Goal: Communication & Community: Answer question/provide support

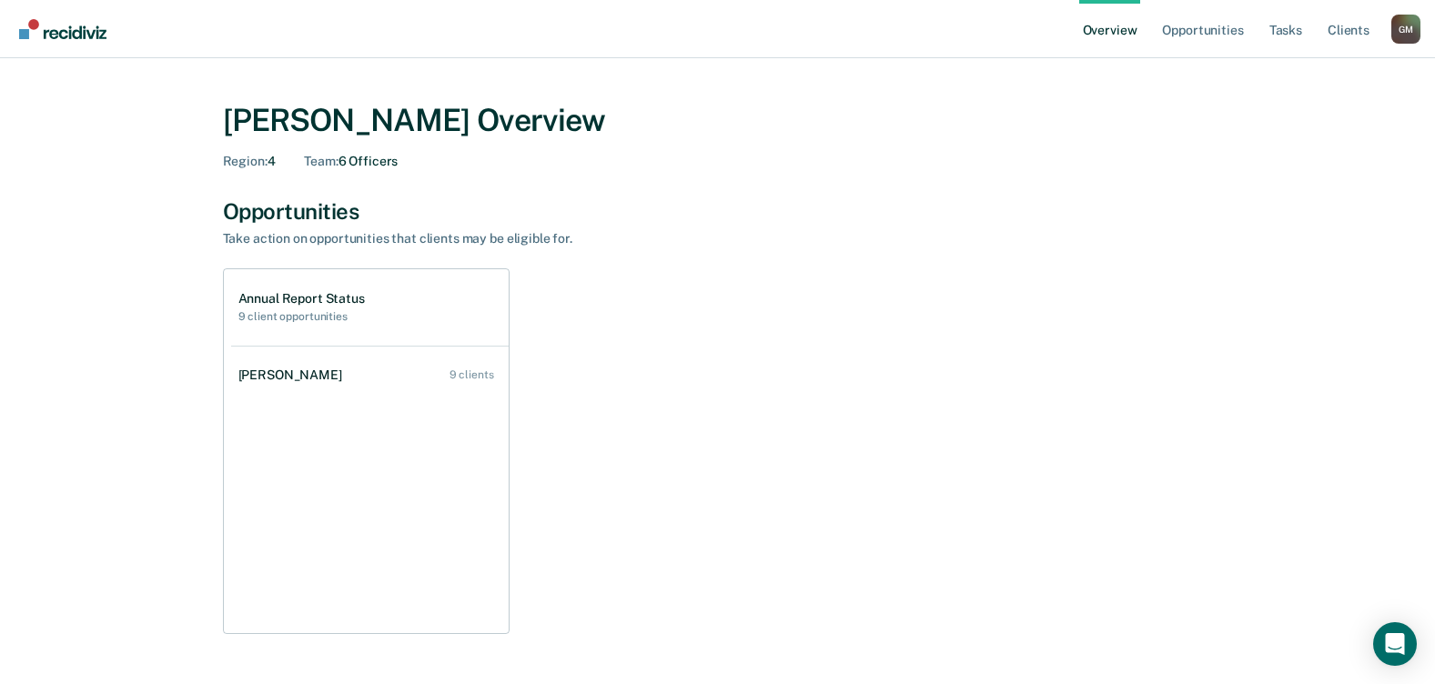
click at [845, 299] on div "Annual Report Status 9 client opportunities [PERSON_NAME] 9 clients" at bounding box center [718, 451] width 990 height 366
click at [1223, 30] on link "Opportunities" at bounding box center [1202, 29] width 88 height 58
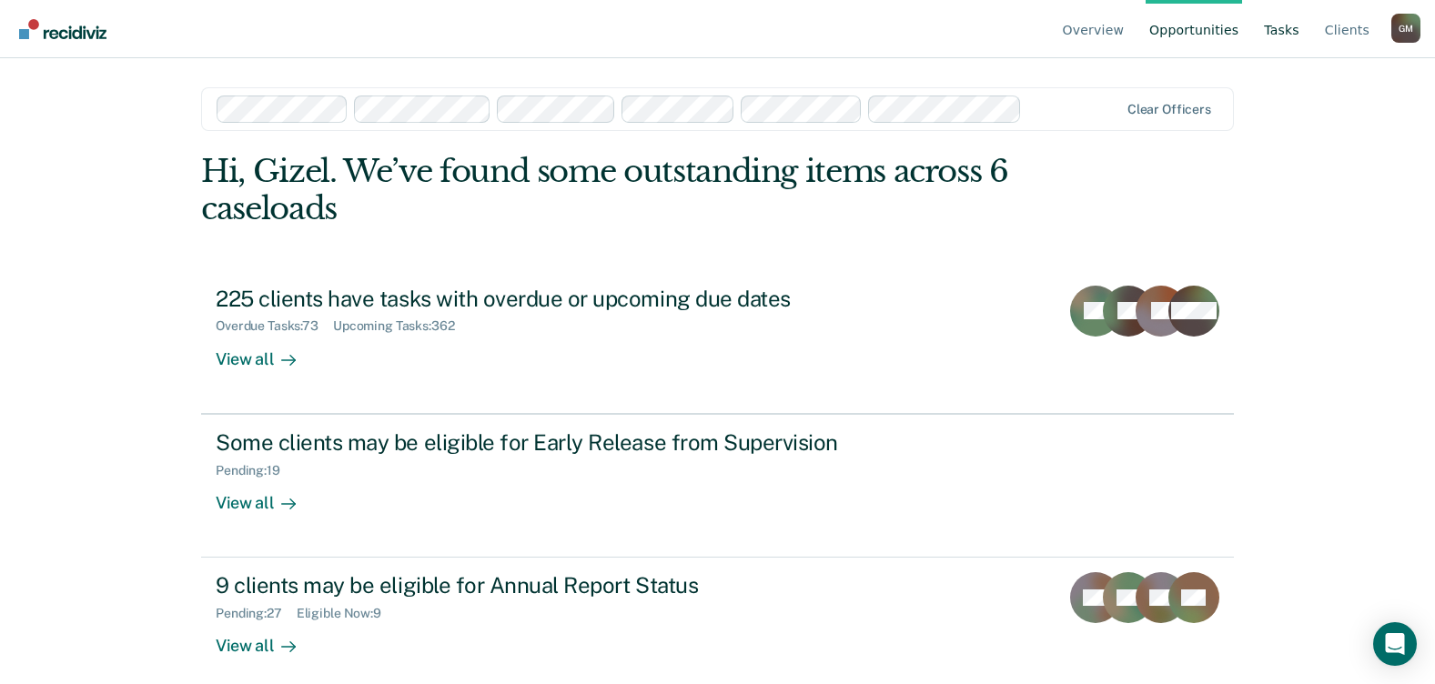
click at [1293, 25] on link "Tasks" at bounding box center [1281, 29] width 43 height 58
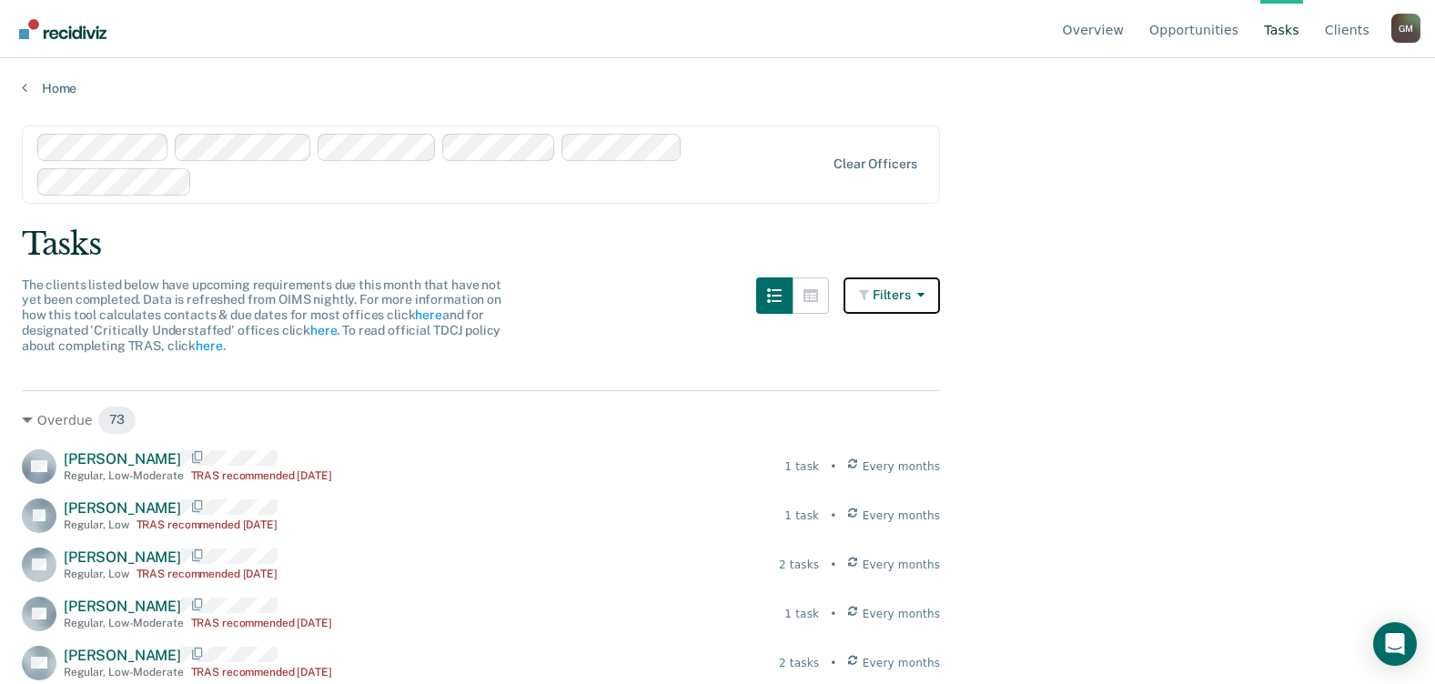
click at [916, 303] on button "Filters" at bounding box center [891, 295] width 96 height 36
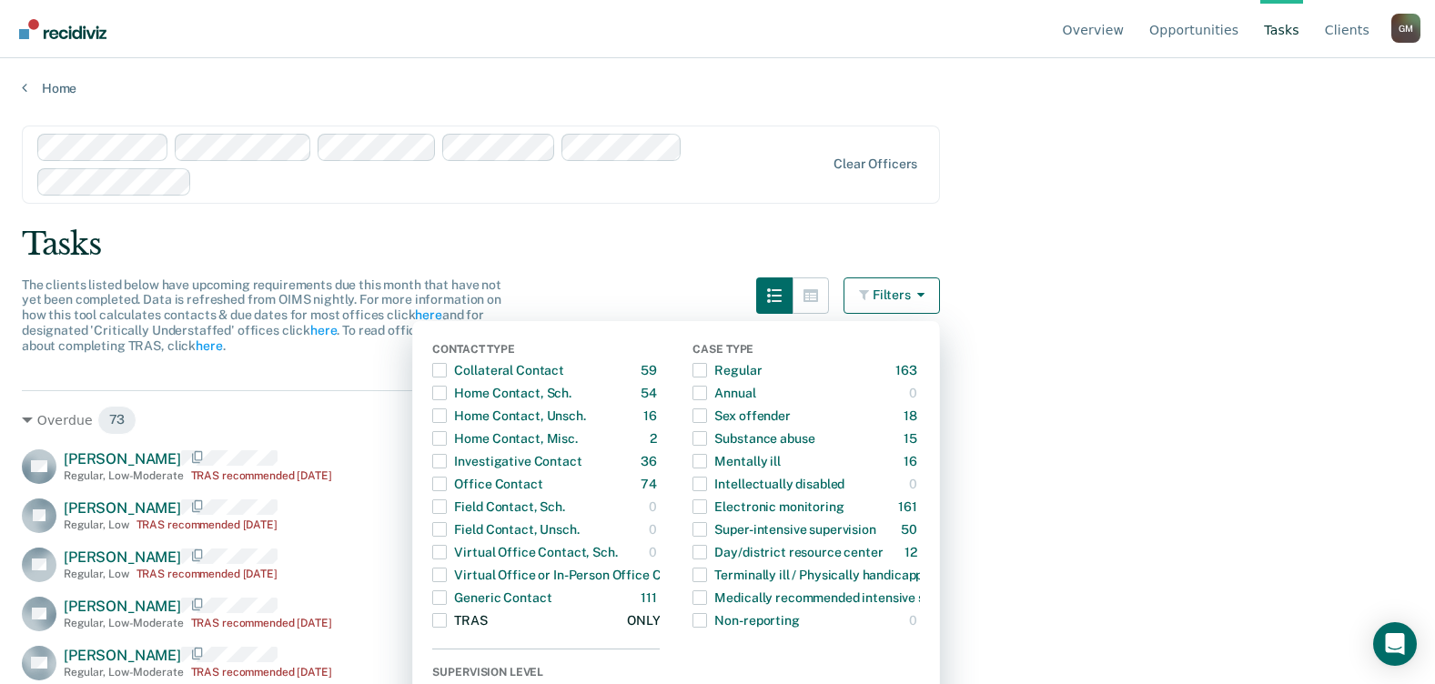
click at [447, 623] on span "Dropdown Menu" at bounding box center [439, 620] width 15 height 15
click at [1119, 394] on main "Clear officers Tasks The clients listed below have upcoming requirements due th…" at bounding box center [717, 387] width 1435 height 582
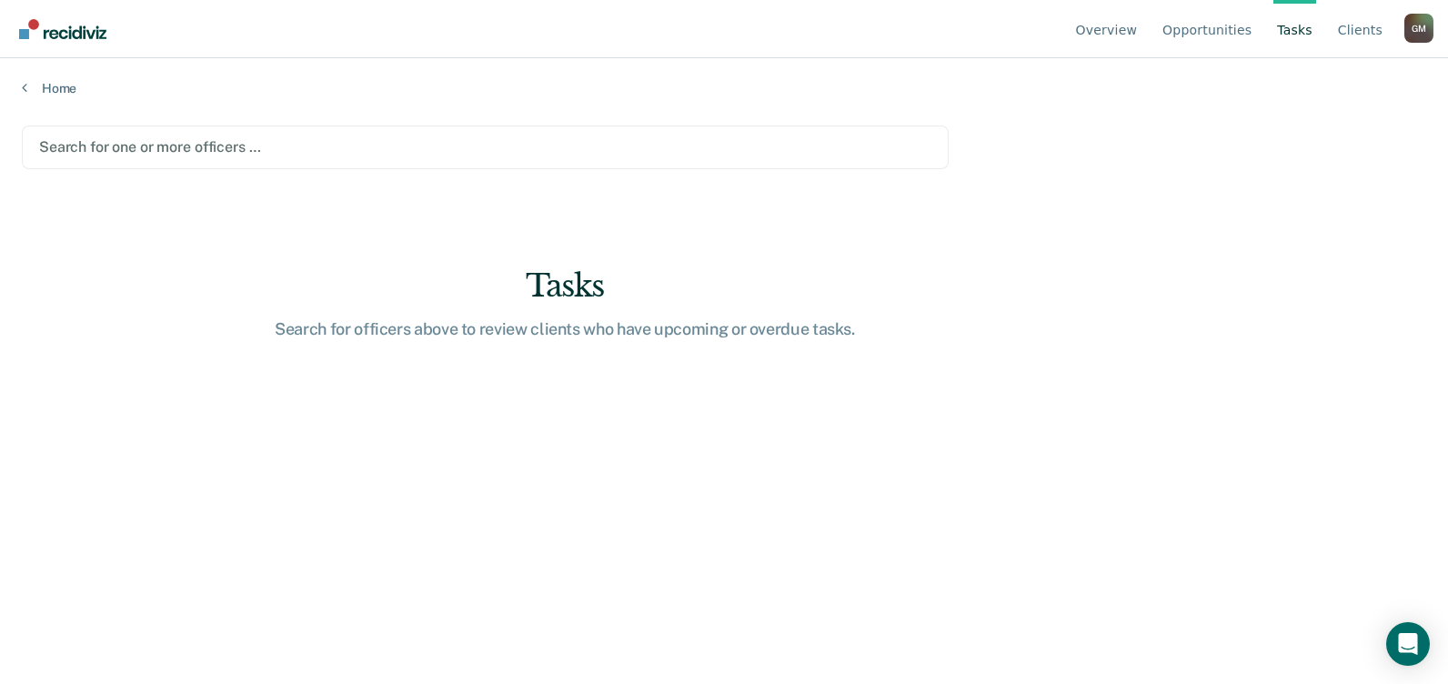
click at [113, 146] on div at bounding box center [485, 146] width 892 height 21
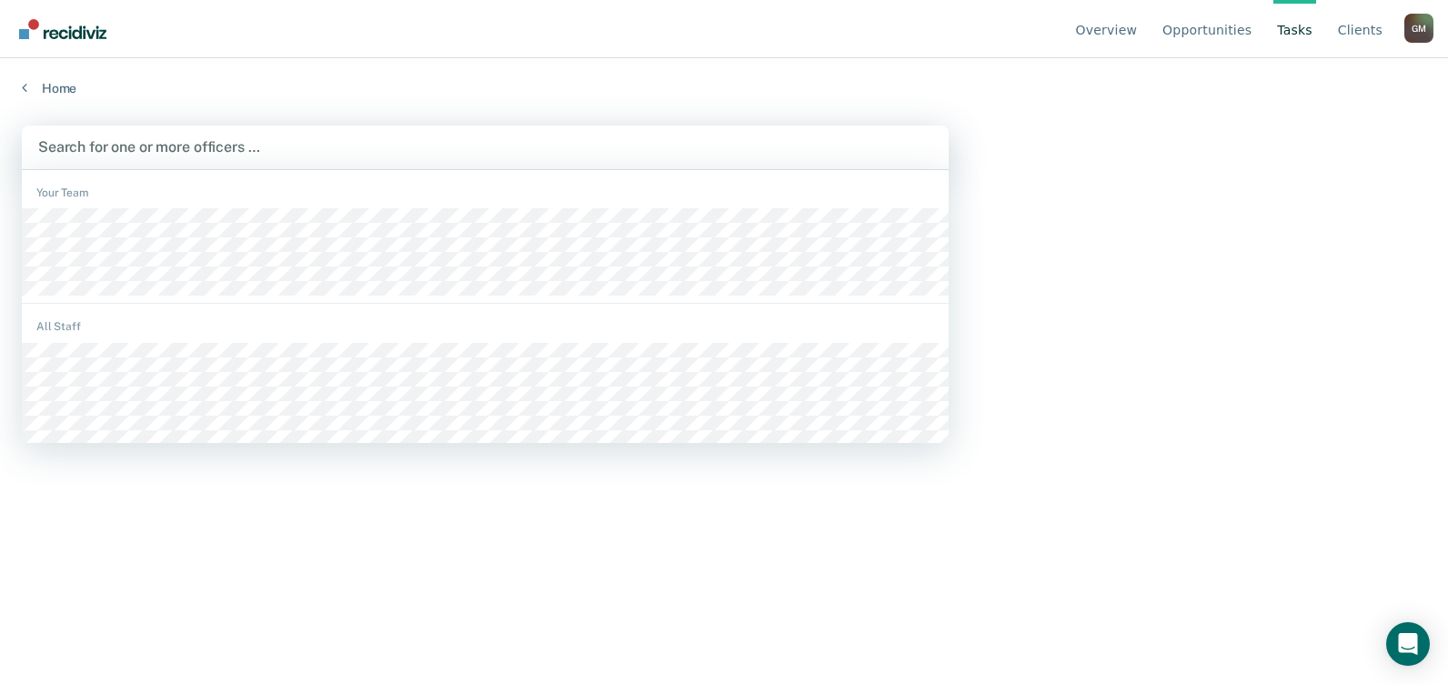
click at [79, 144] on div at bounding box center [485, 146] width 894 height 21
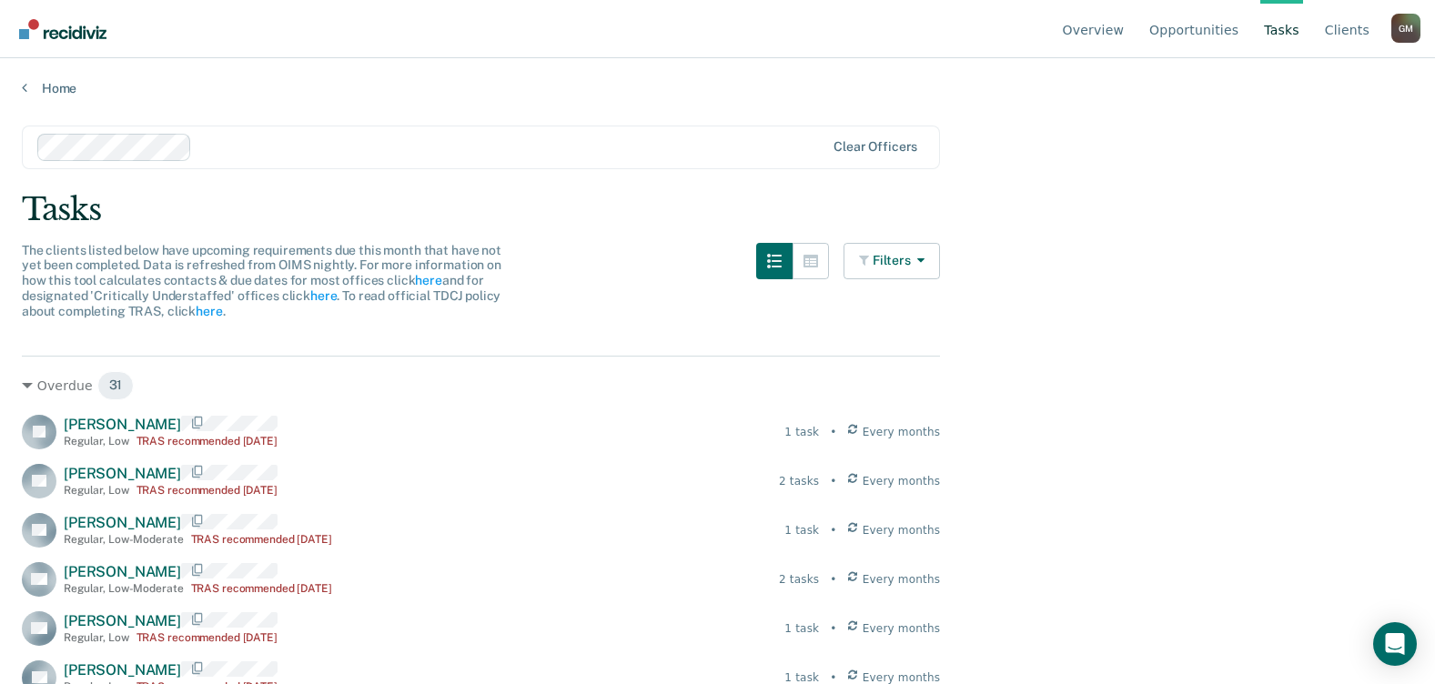
drag, startPoint x: 1121, startPoint y: 180, endPoint x: 468, endPoint y: 427, distance: 698.1
click at [498, 420] on div "JN [PERSON_NAME] Regular , Low TRAS recommended [DATE] 1 task • Every months" at bounding box center [481, 432] width 918 height 35
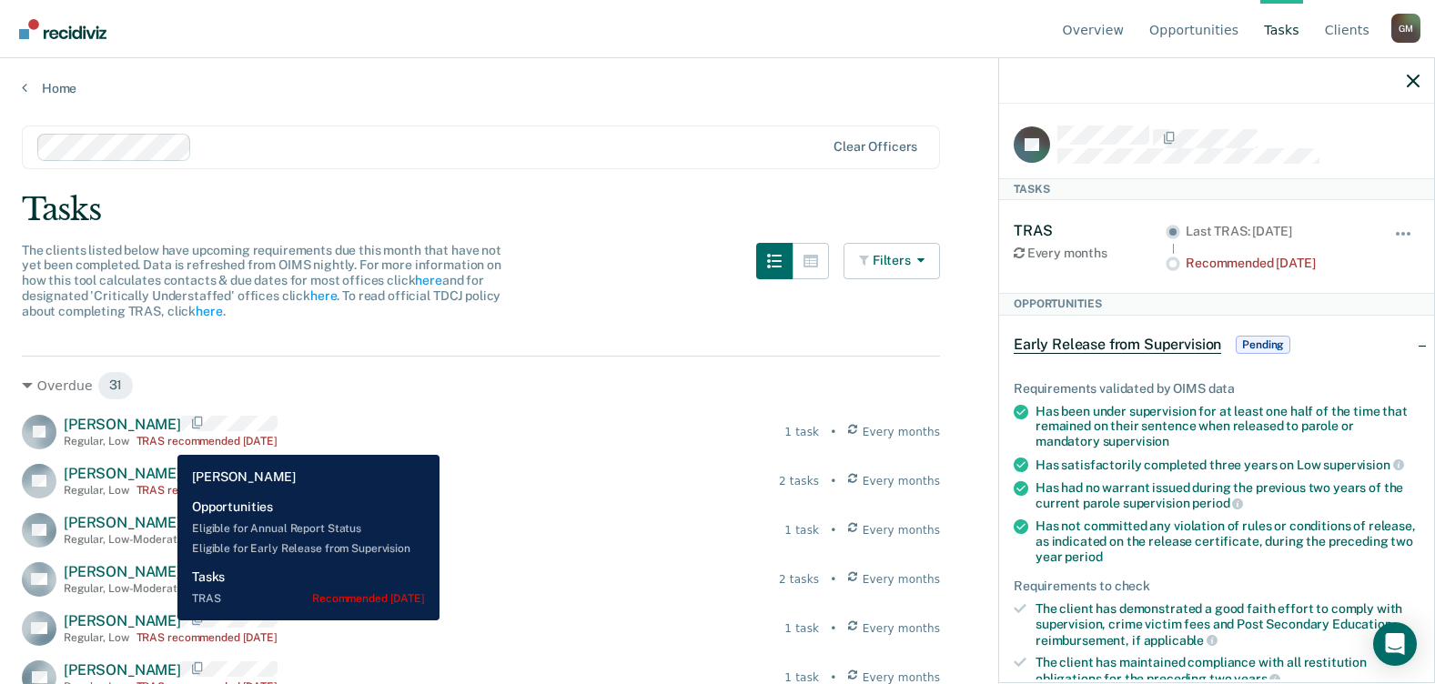
click at [164, 441] on div "TRAS recommended [DATE]" at bounding box center [206, 441] width 141 height 13
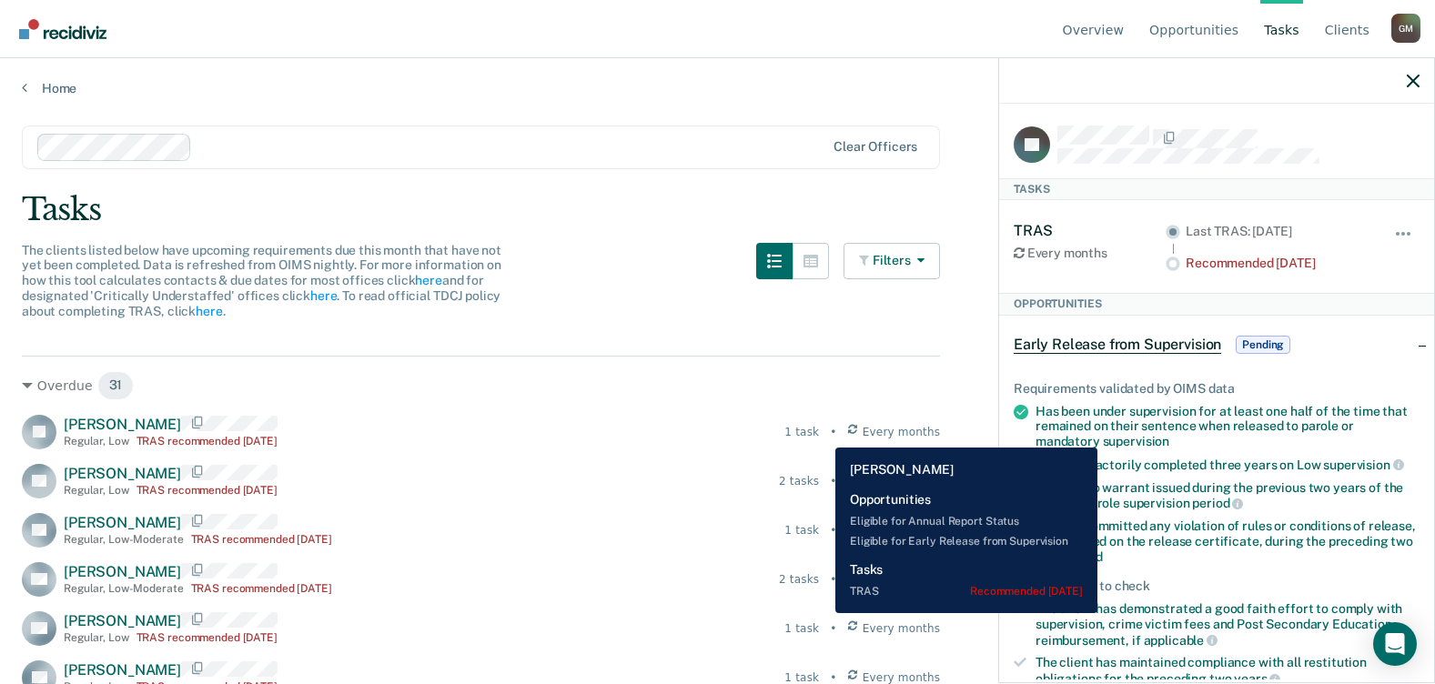
click at [819, 432] on div "1 task" at bounding box center [801, 432] width 35 height 16
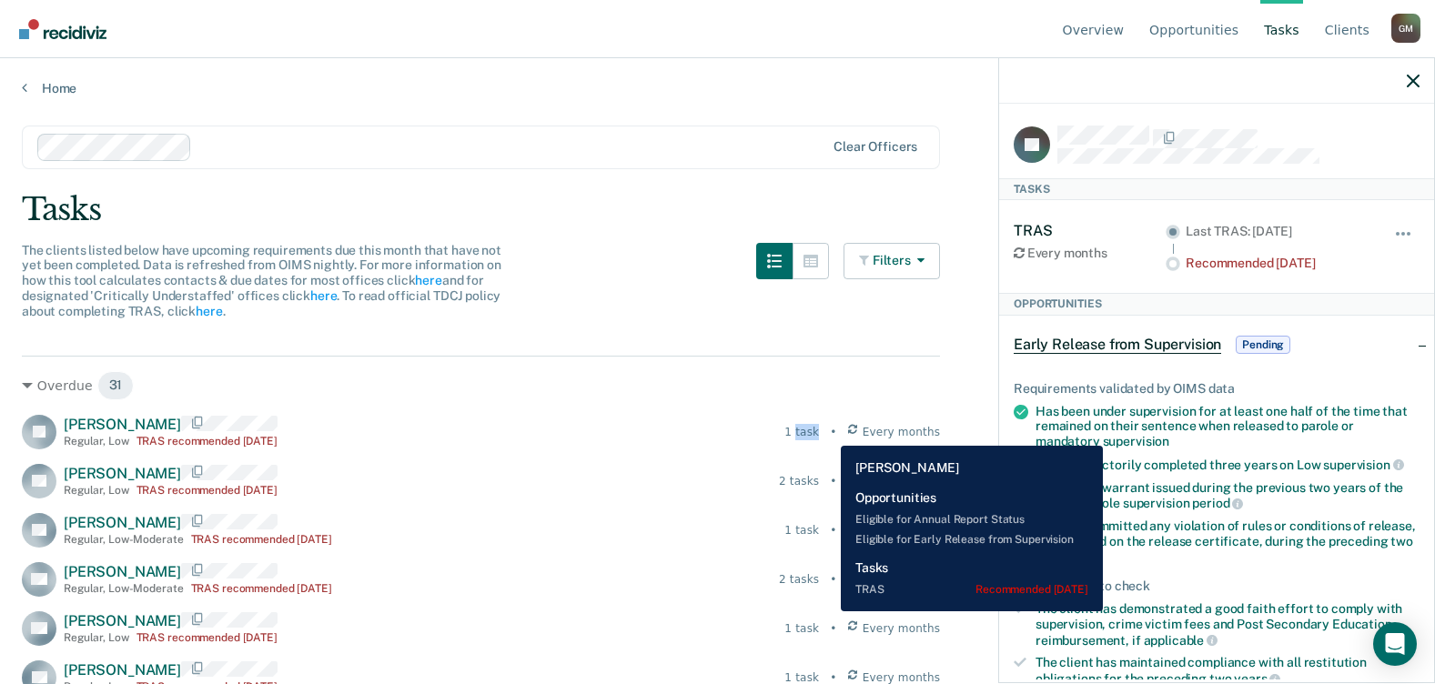
click at [819, 432] on div "1 task" at bounding box center [801, 432] width 35 height 16
drag, startPoint x: 827, startPoint y: 432, endPoint x: 765, endPoint y: 357, distance: 96.9
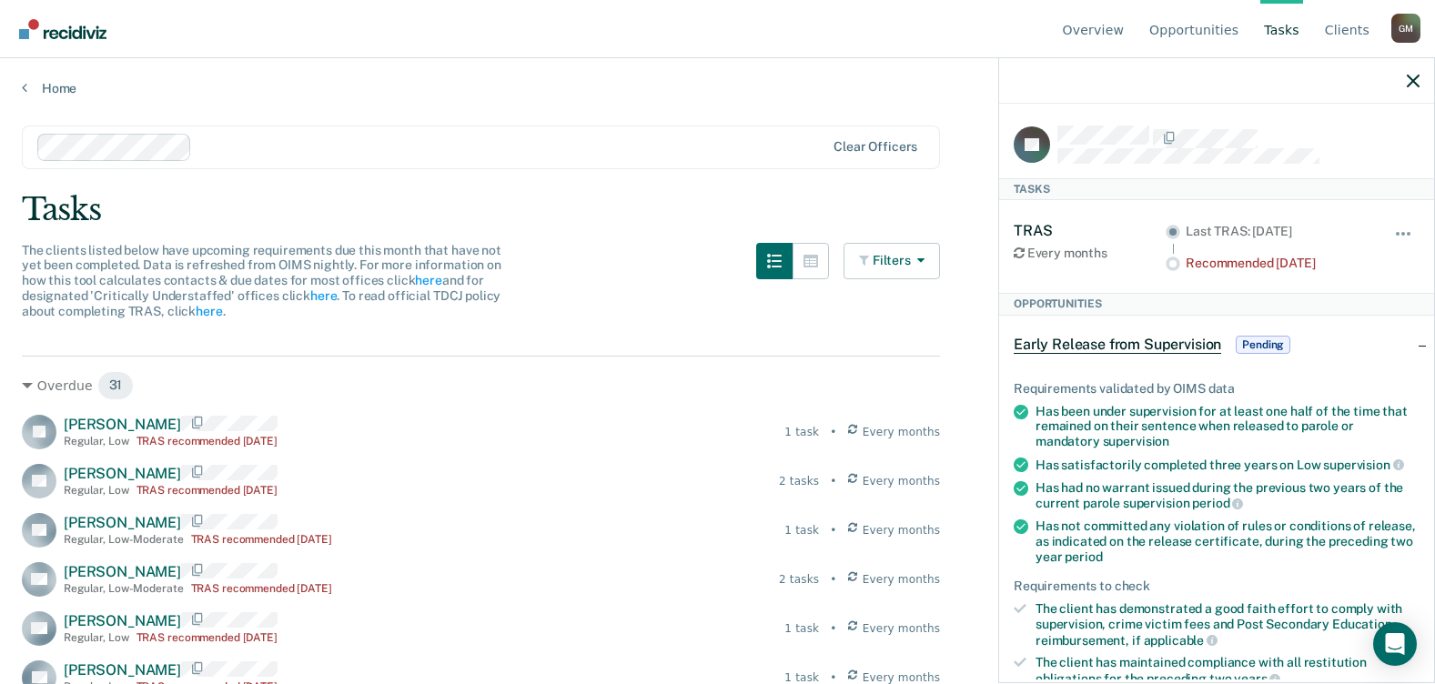
click at [1279, 260] on div "Recommended [DATE]" at bounding box center [1276, 263] width 183 height 15
click at [1022, 248] on icon at bounding box center [1018, 253] width 11 height 13
click at [1032, 227] on div "TRAS" at bounding box center [1089, 230] width 152 height 17
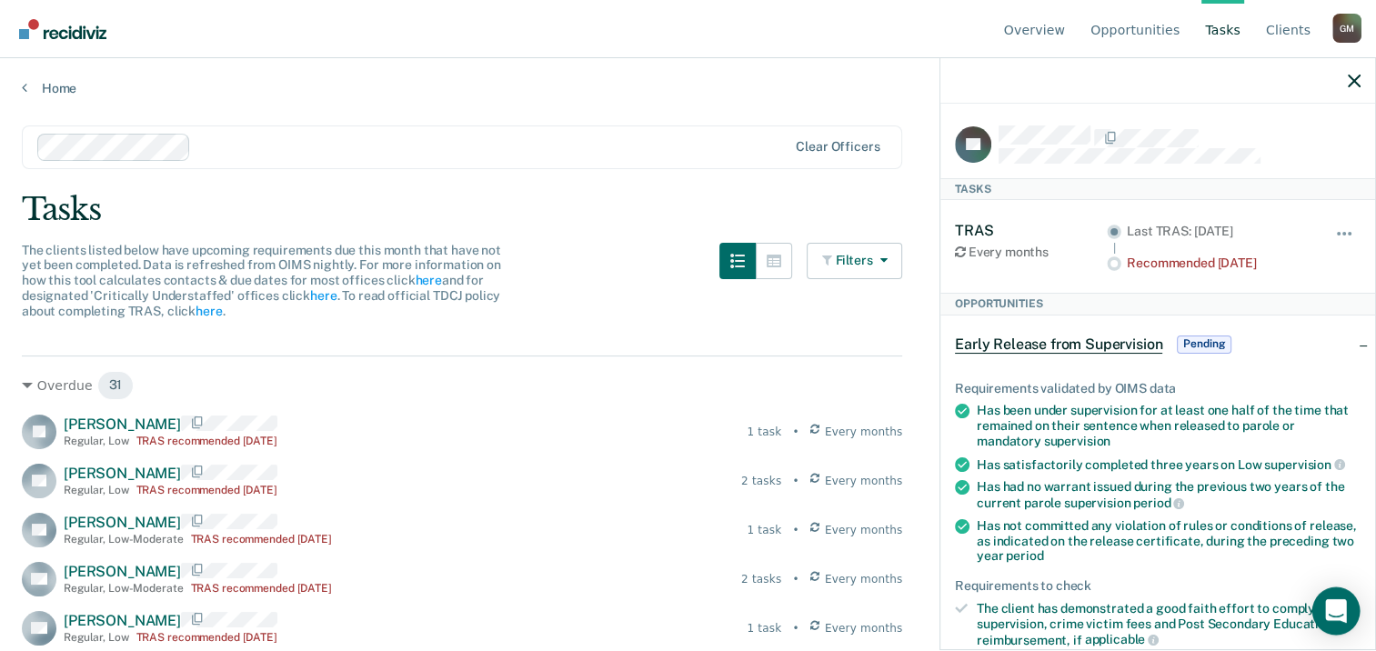
click at [1343, 602] on icon "Open Intercom Messenger" at bounding box center [1335, 611] width 21 height 24
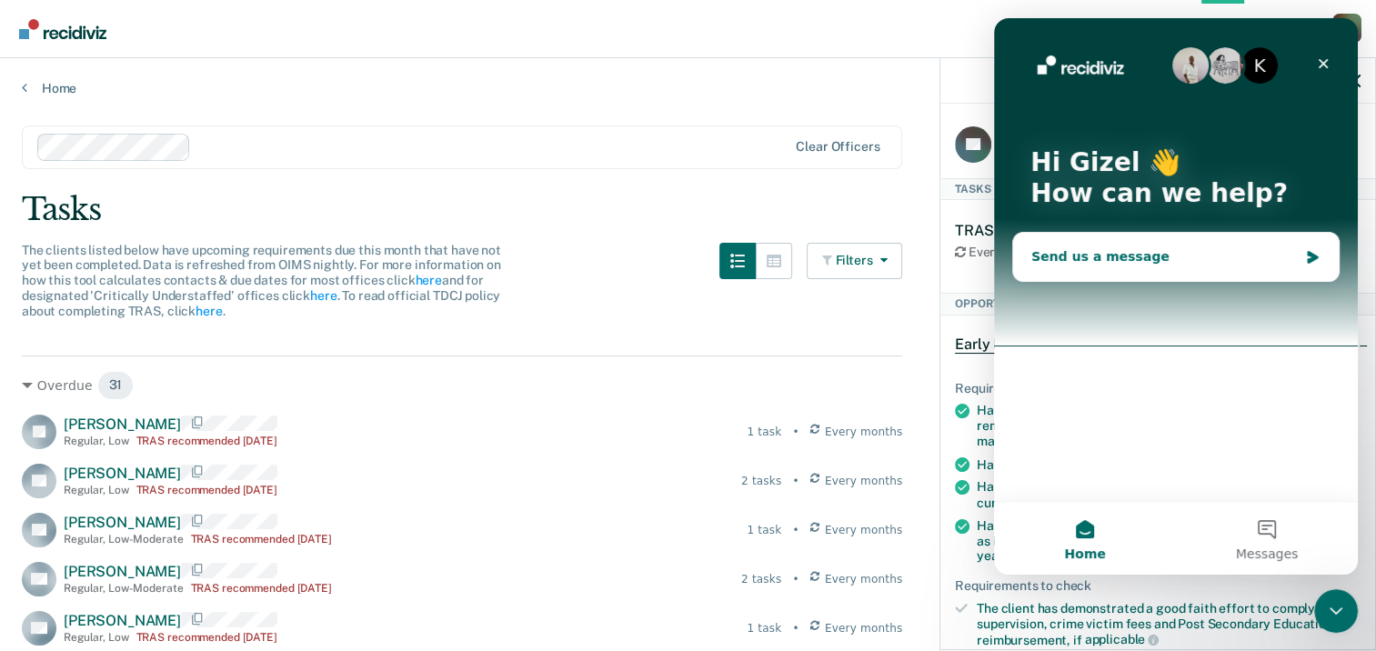
click at [1124, 252] on div "Send us a message" at bounding box center [1165, 256] width 267 height 19
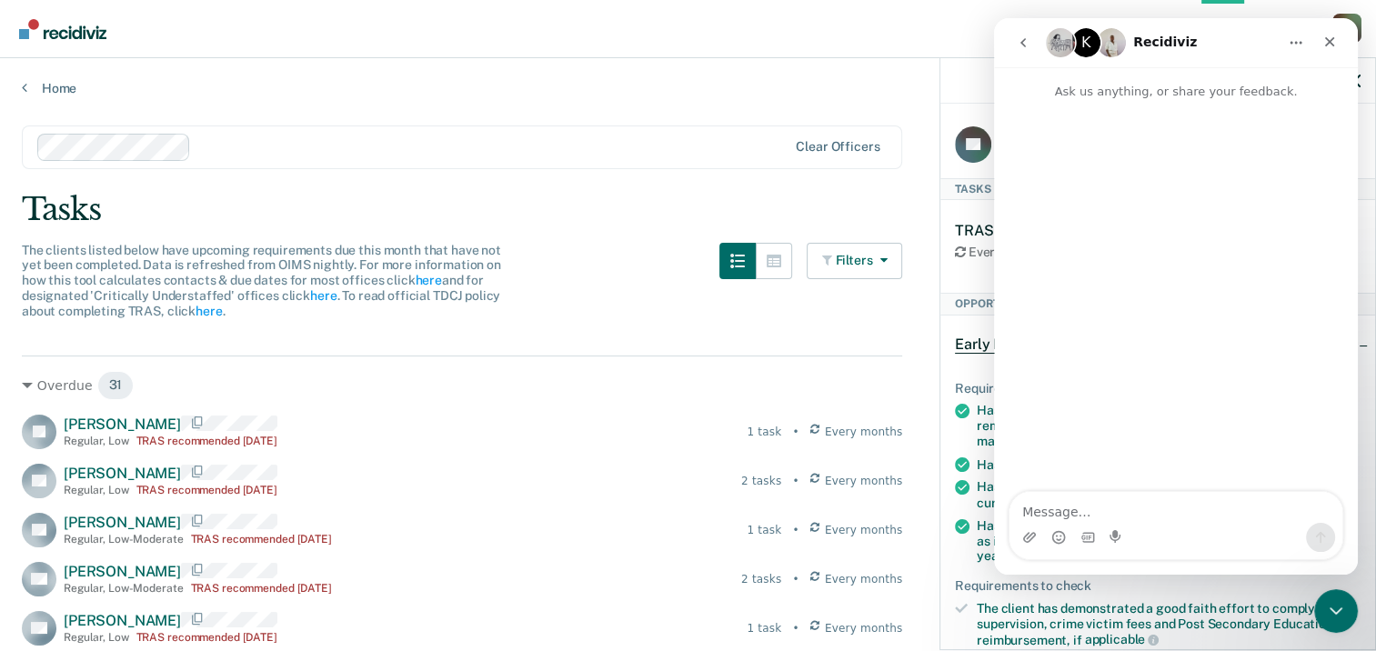
click at [1091, 509] on textarea "Message…" at bounding box center [1176, 507] width 333 height 31
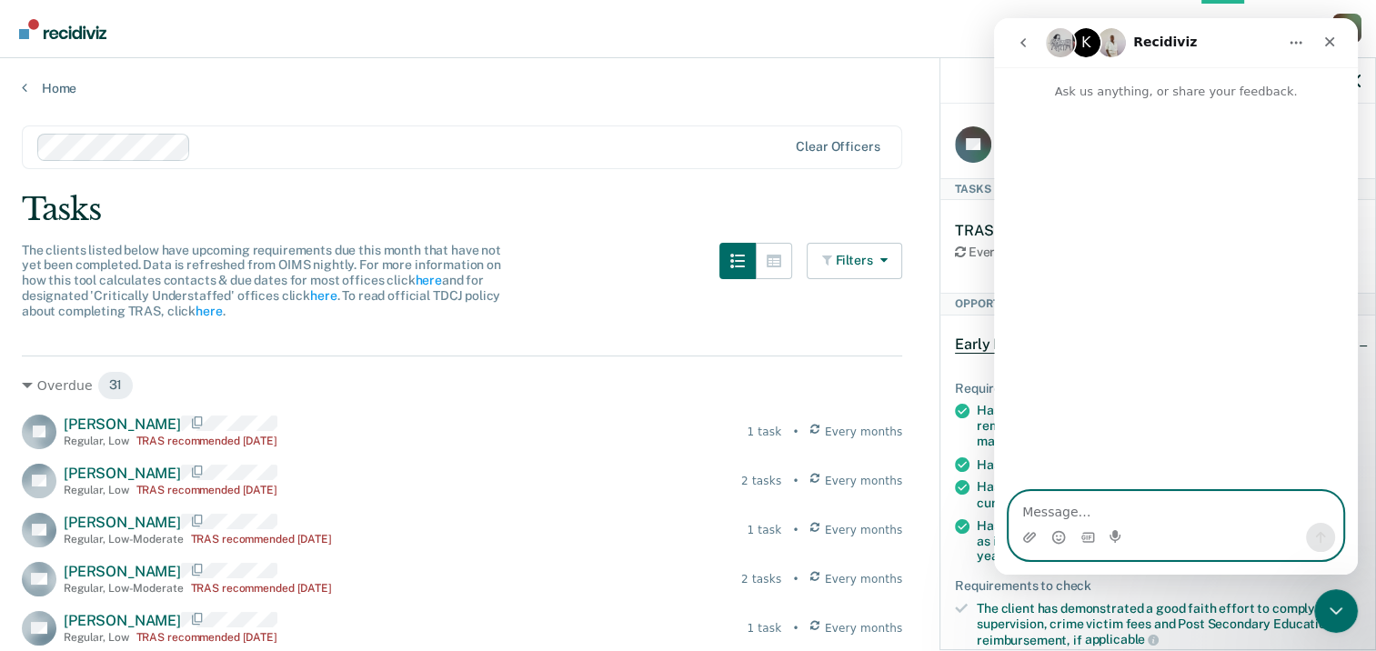
click at [1090, 506] on textarea "Message…" at bounding box center [1176, 507] width 333 height 31
click at [1027, 542] on icon "Upload attachment" at bounding box center [1029, 537] width 13 height 10
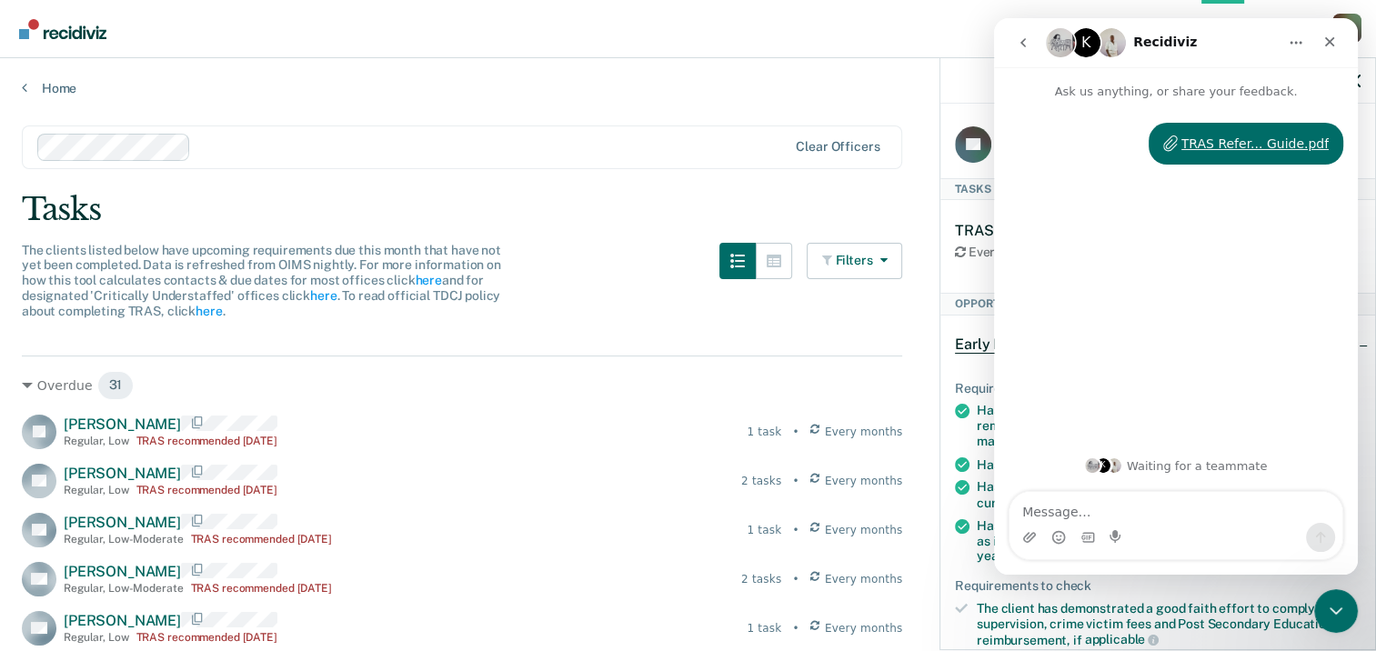
click at [1122, 508] on textarea "Message…" at bounding box center [1176, 507] width 333 height 31
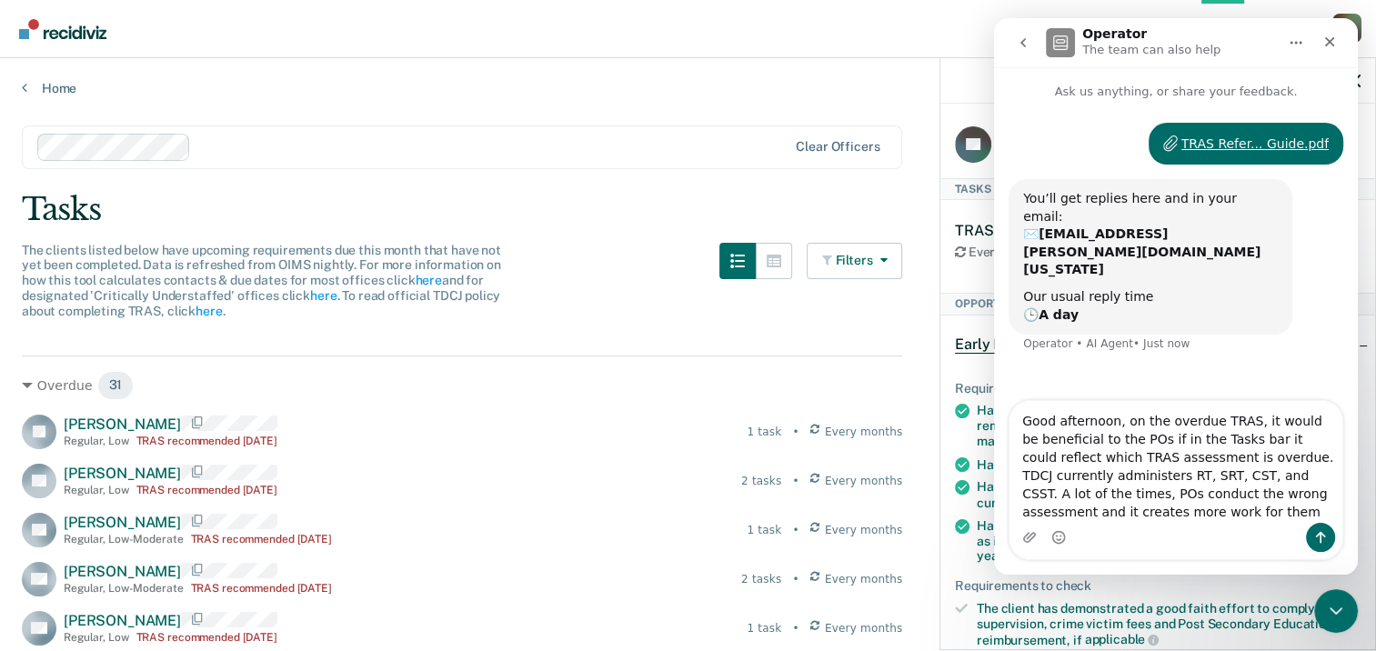
type textarea "Good afternoon, on the overdue TRAS, it would be beneficial to the POs if in th…"
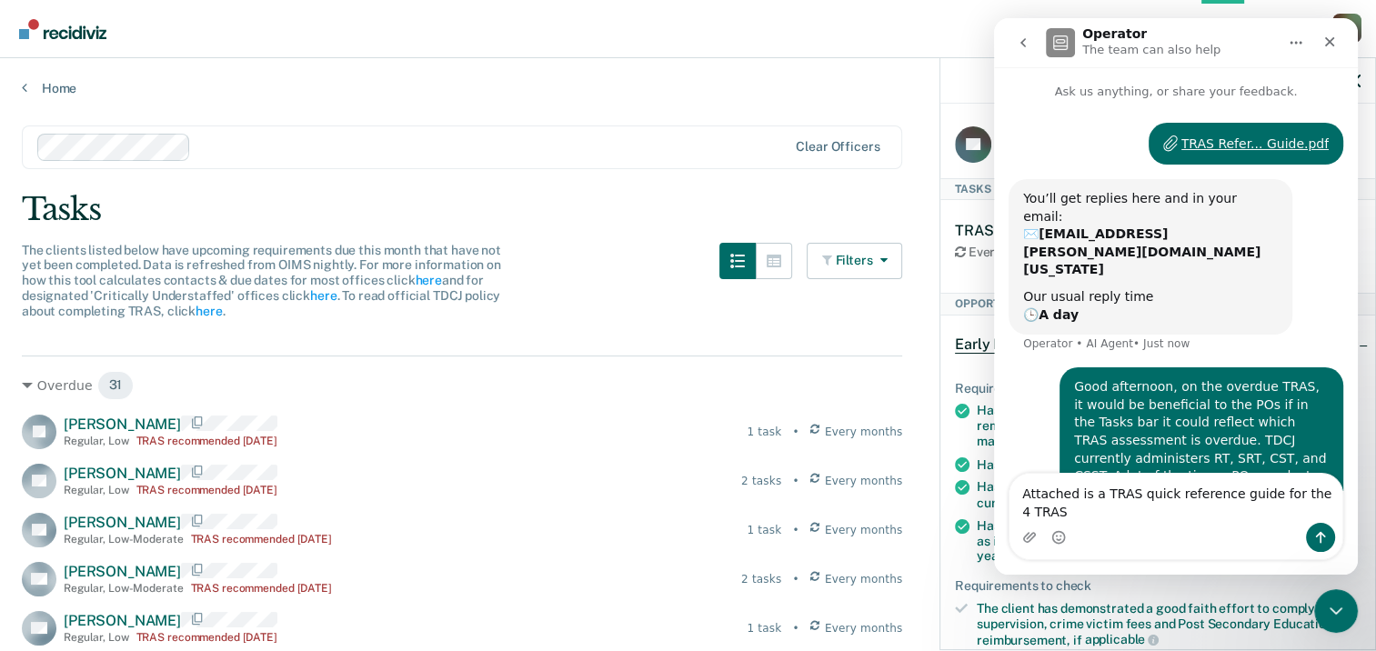
scroll to position [6, 0]
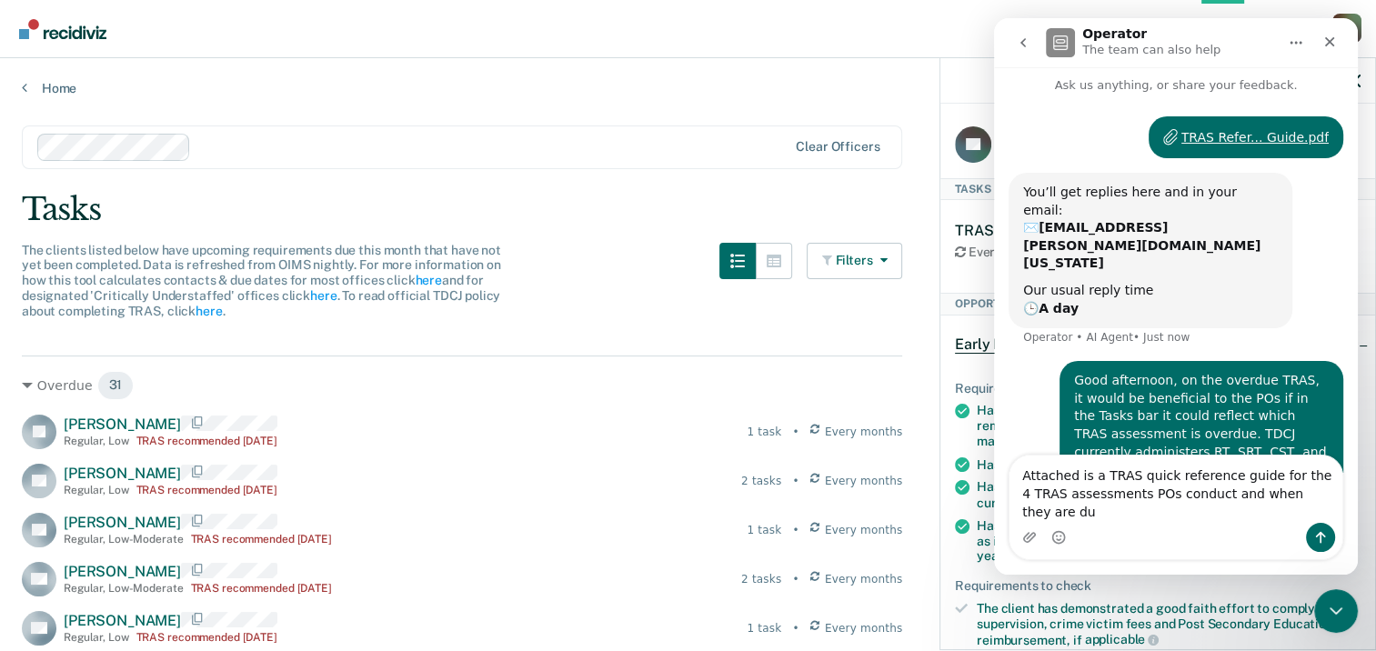
type textarea "Attached is a TRAS quick reference guide for the 4 TRAS assessments POs conduct…"
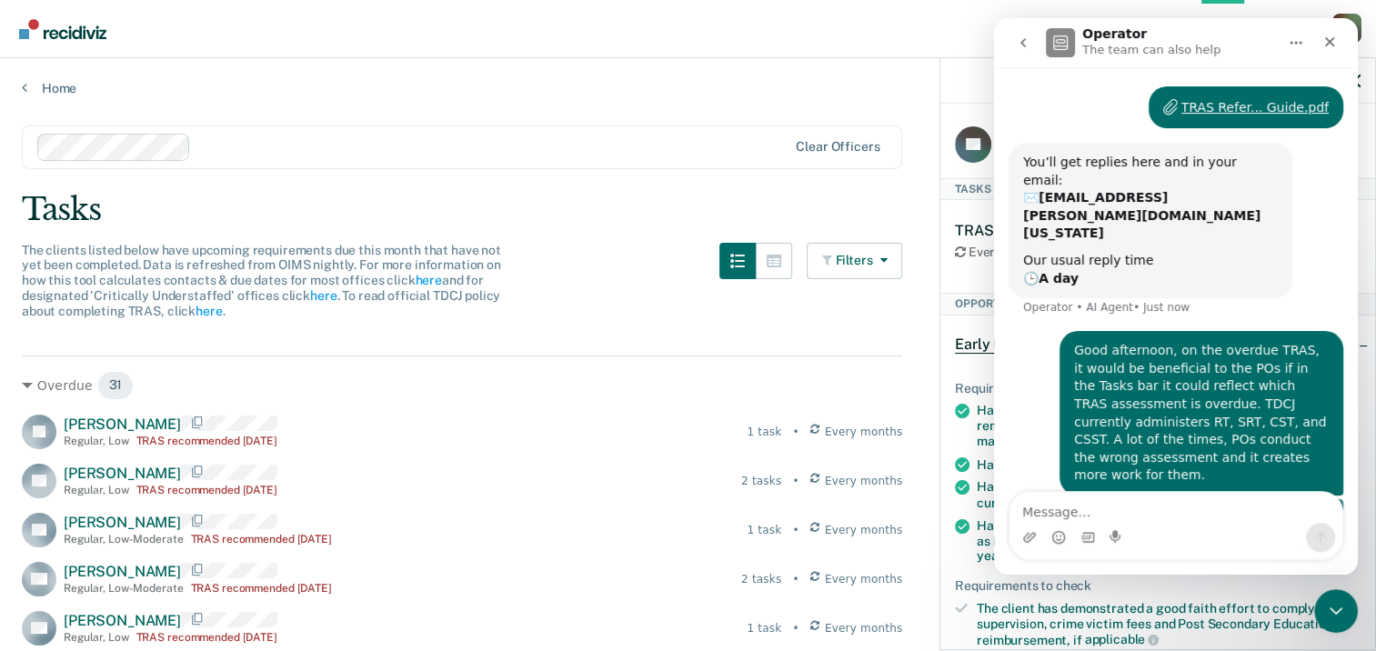
scroll to position [65, 0]
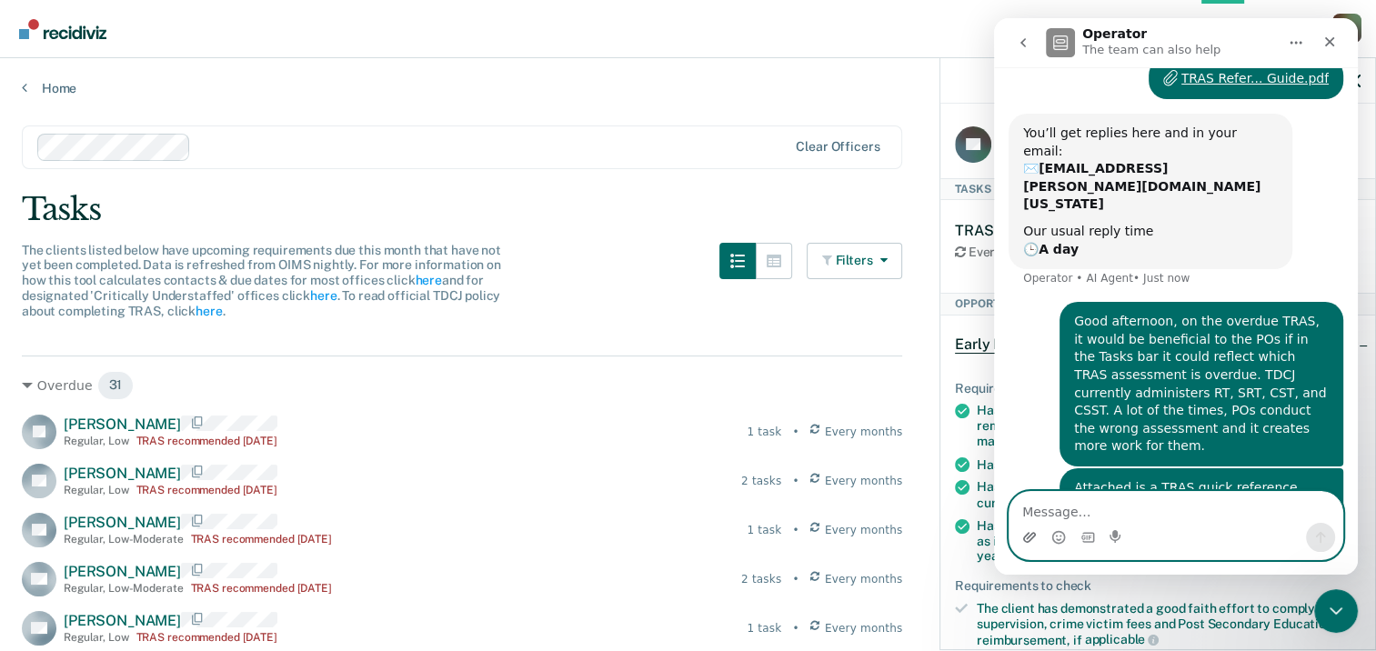
click at [1032, 538] on icon "Upload attachment" at bounding box center [1029, 537] width 13 height 10
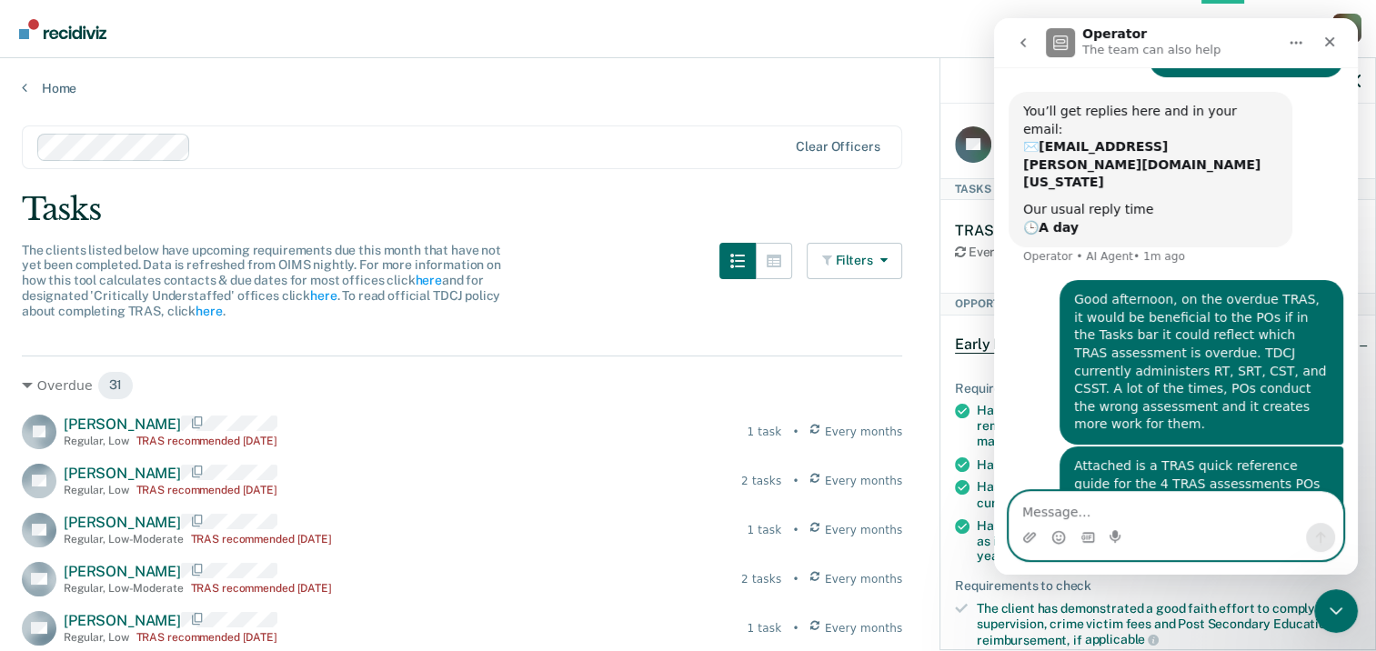
scroll to position [109, 0]
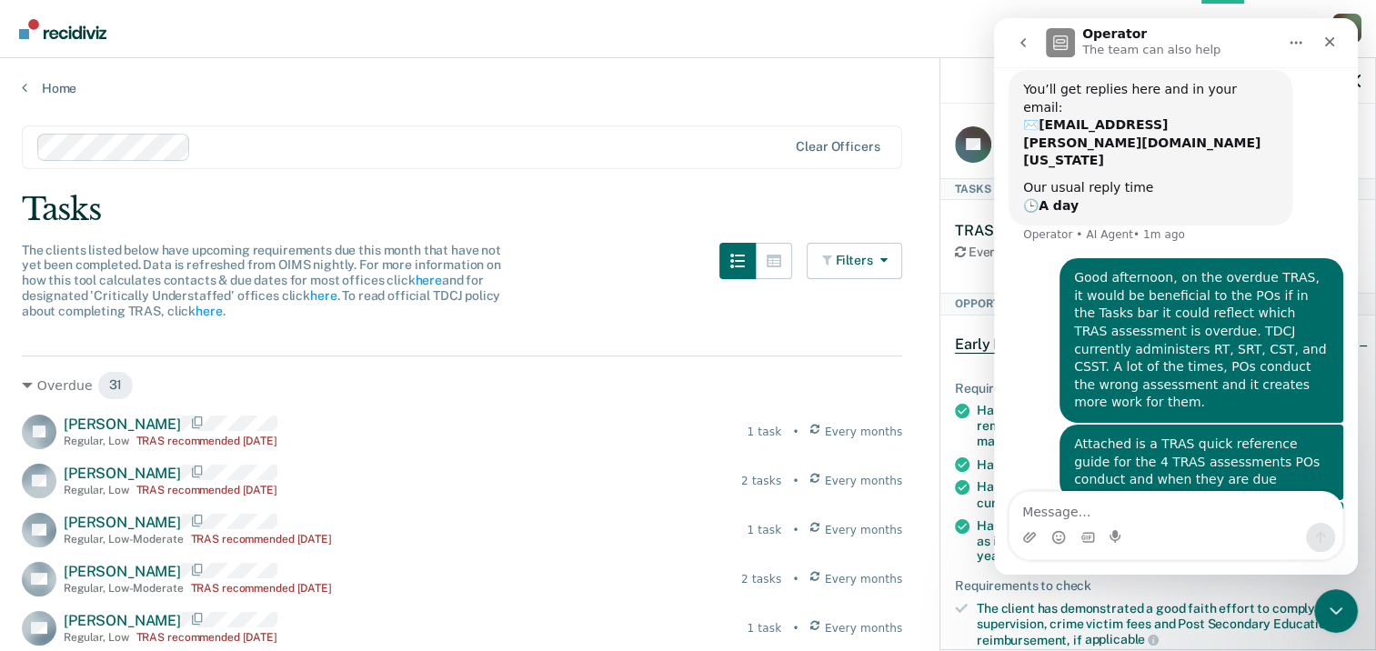
drag, startPoint x: 806, startPoint y: 40, endPoint x: 792, endPoint y: 38, distance: 13.8
click at [806, 40] on nav "Overview Opportunities Tasks Client s [PERSON_NAME] G M Profile How it works Lo…" at bounding box center [688, 28] width 1347 height 57
click at [688, 109] on main "Clear officers Tasks The clients listed below have upcoming requirements due th…" at bounding box center [688, 370] width 1376 height 549
click at [1022, 43] on icon "go back" at bounding box center [1023, 42] width 5 height 9
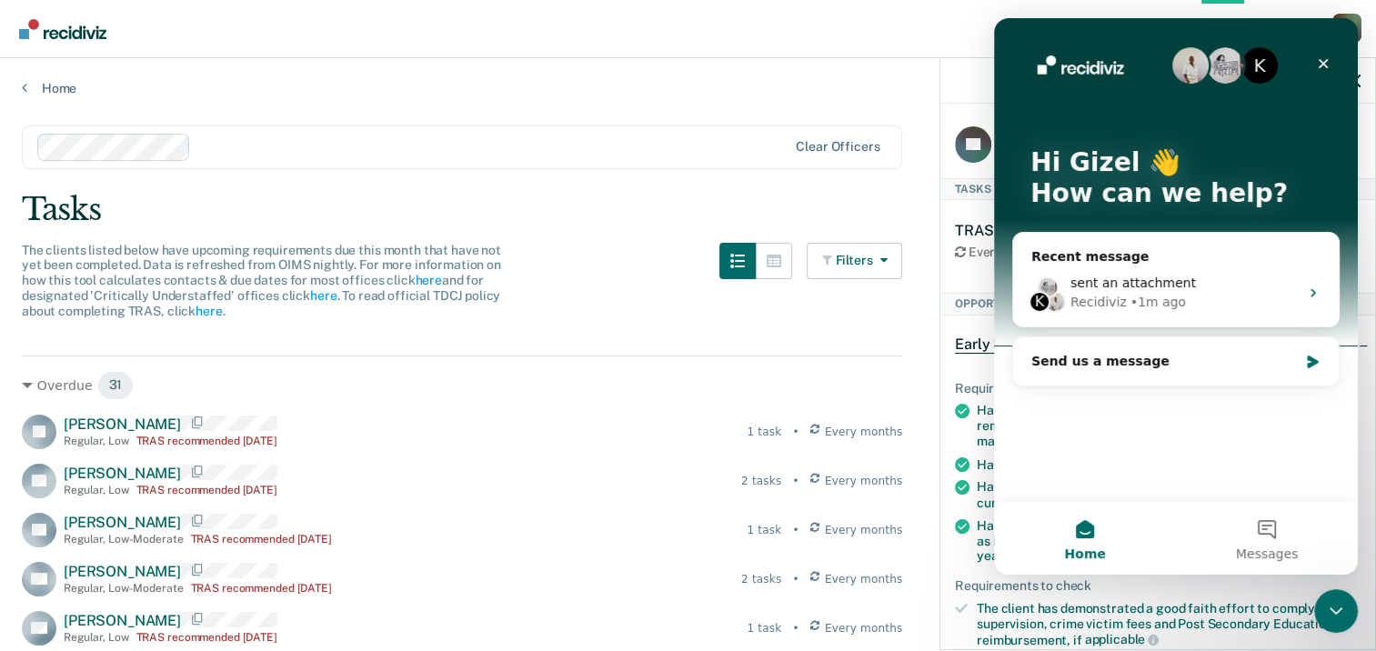
click at [716, 31] on nav "Overview Opportunities Tasks Client s [PERSON_NAME] G M Profile How it works Lo…" at bounding box center [688, 28] width 1347 height 57
click at [317, 186] on main "Clear officers Tasks The clients listed below have upcoming requirements due th…" at bounding box center [688, 370] width 1376 height 549
click at [1254, 299] on div "Recidiviz • 24m ago" at bounding box center [1185, 302] width 228 height 19
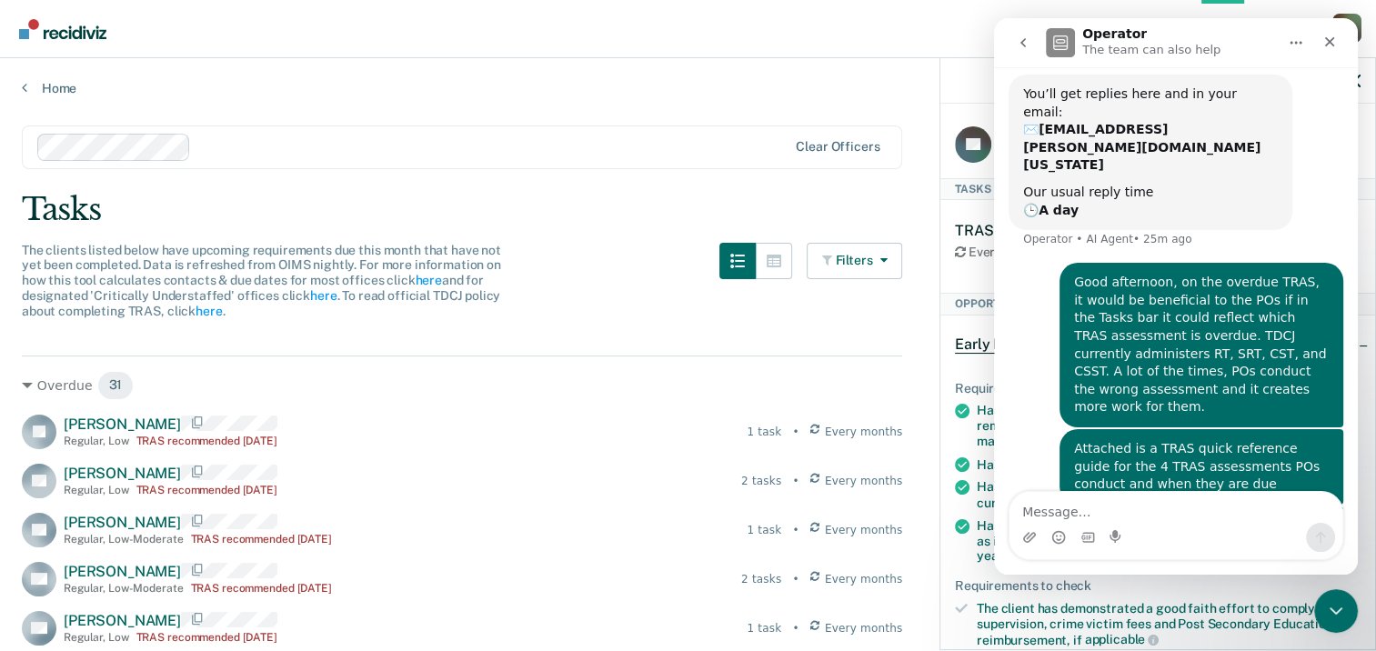
scroll to position [109, 0]
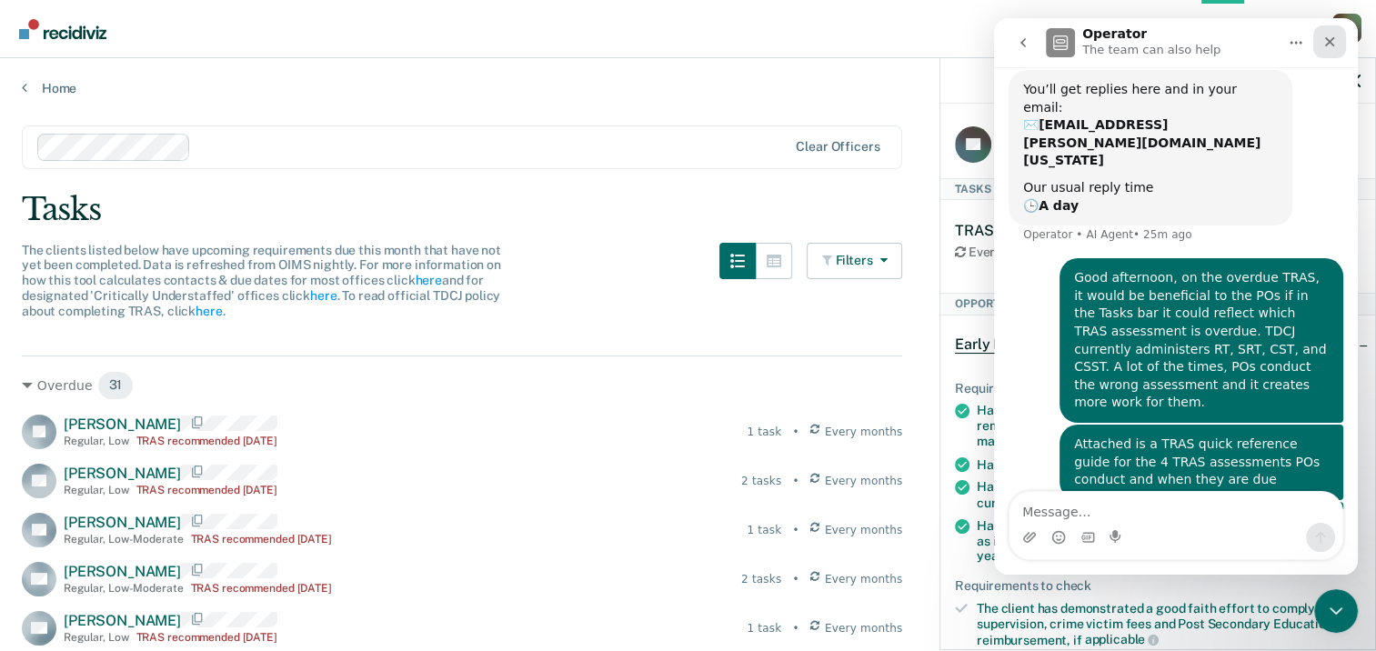
click at [1331, 54] on div "Close" at bounding box center [1330, 41] width 33 height 33
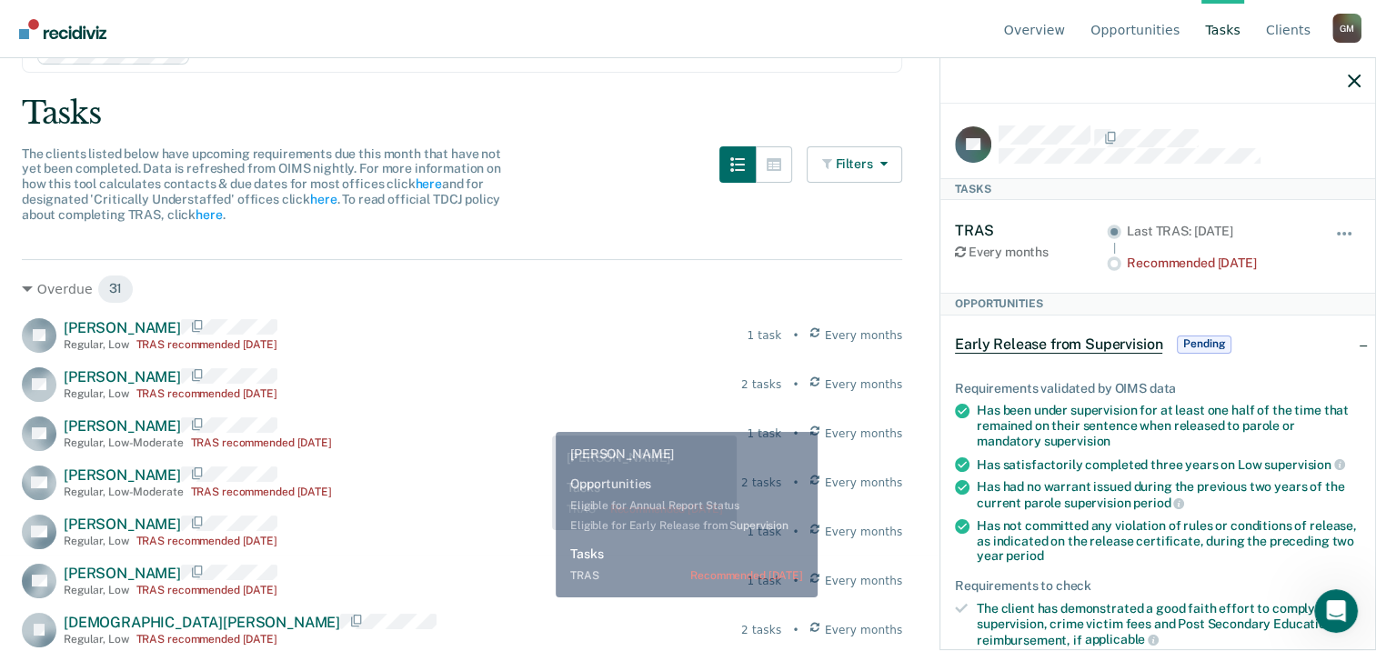
scroll to position [364, 0]
